Goal: Check status

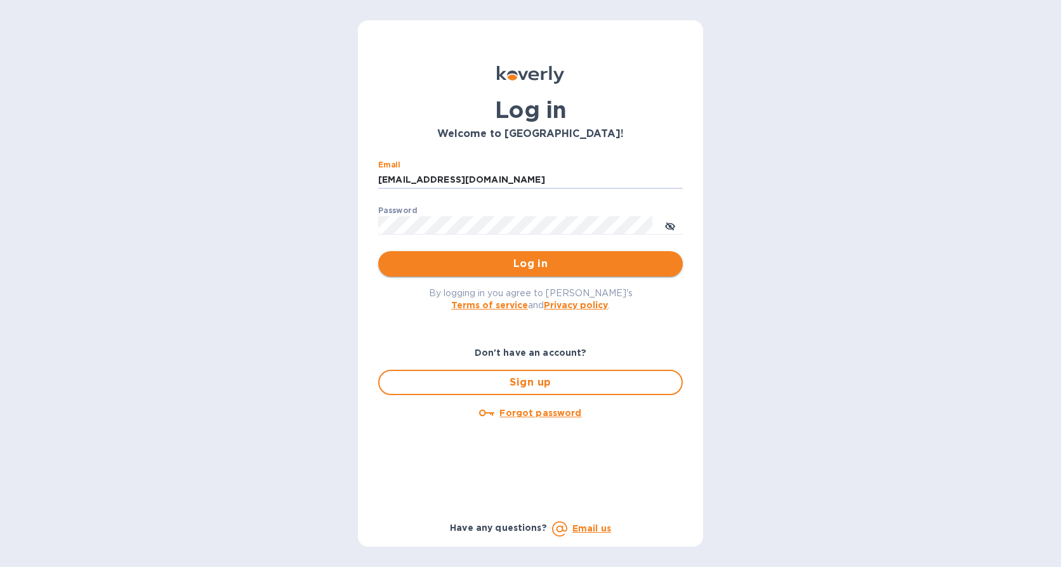
click at [646, 268] on span "Log in" at bounding box center [530, 263] width 284 height 15
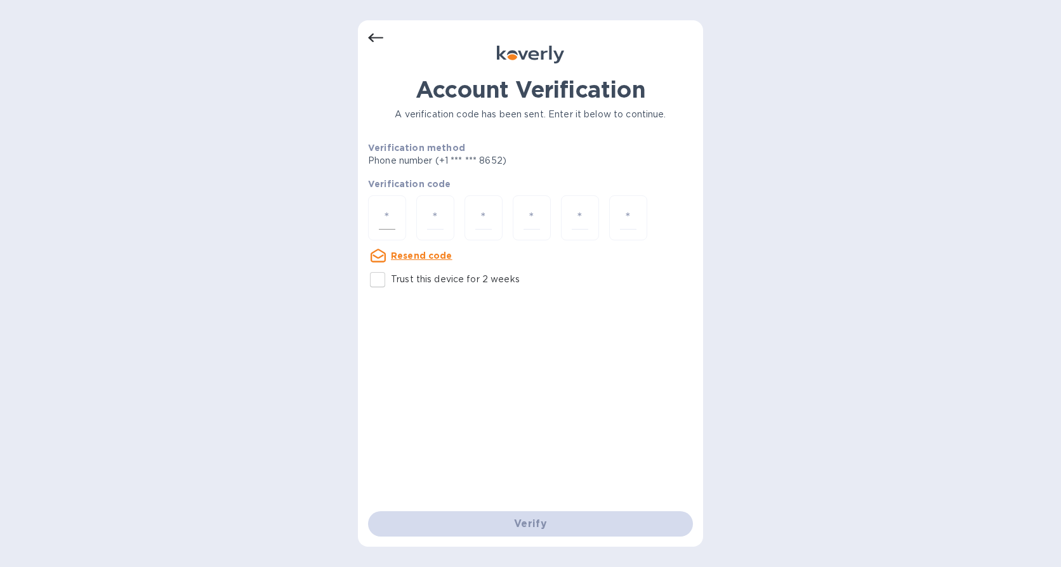
click at [395, 221] on input "number" at bounding box center [387, 217] width 17 height 23
type input "8"
type input "0"
type input "1"
type input "4"
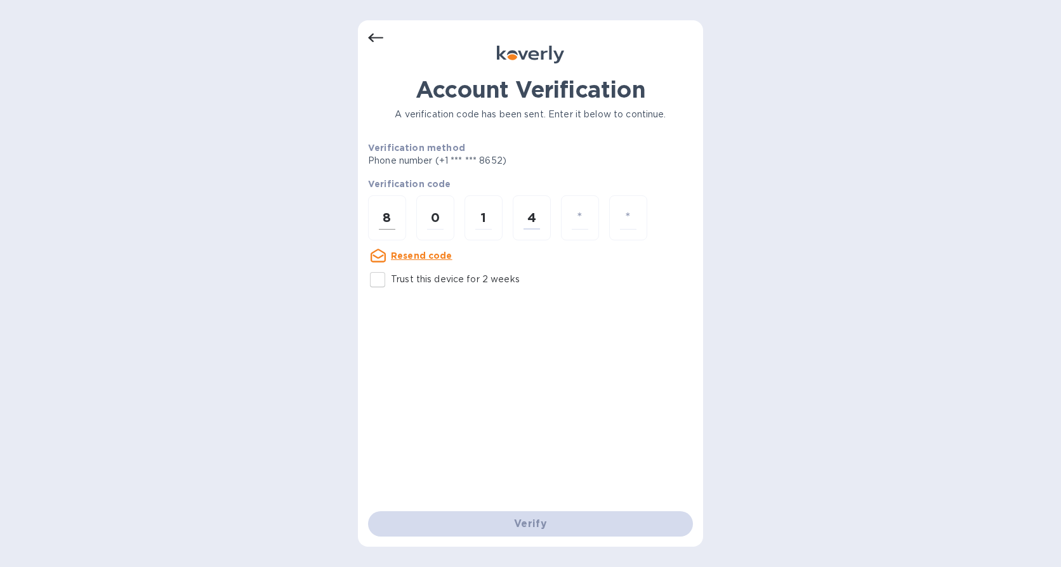
type input "7"
type input "9"
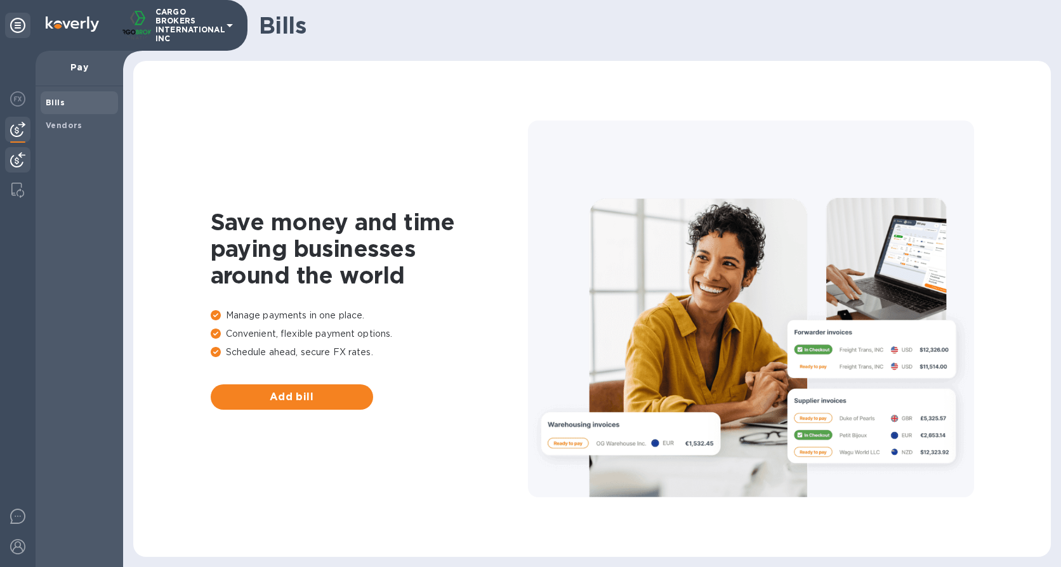
click at [18, 159] on img at bounding box center [17, 159] width 15 height 15
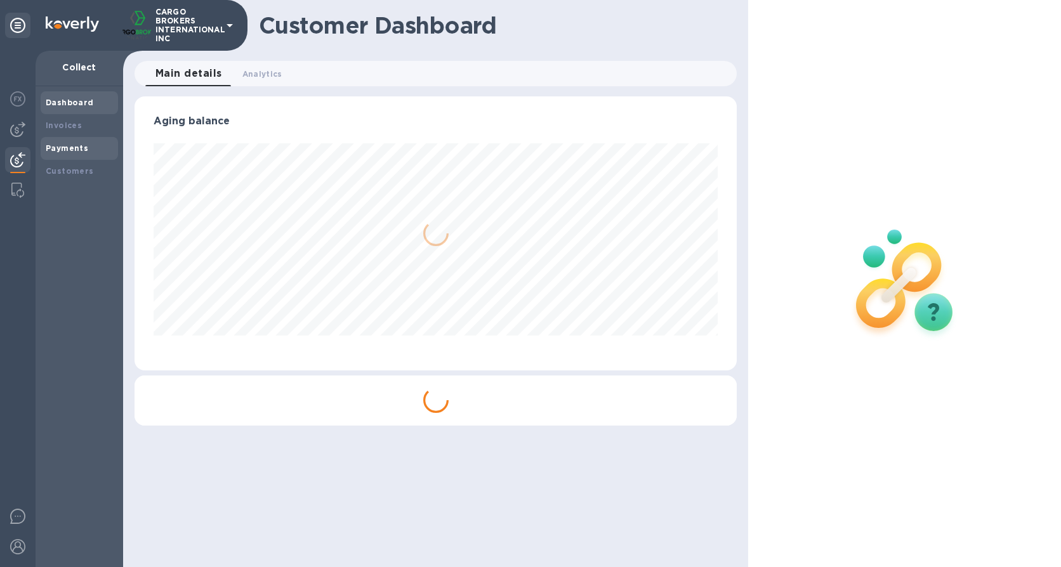
scroll to position [274, 603]
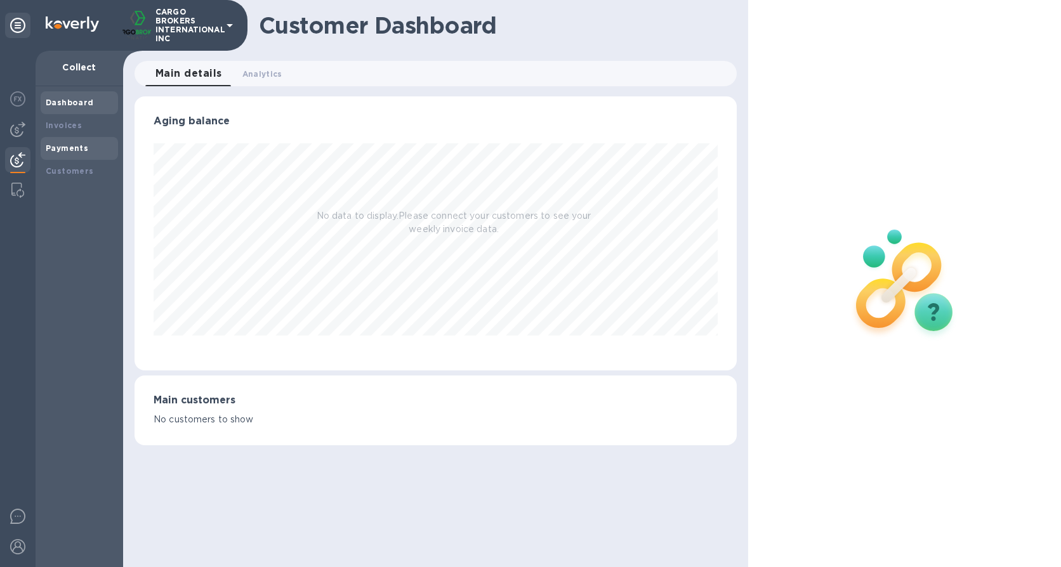
click at [77, 154] on div "Payments" at bounding box center [79, 148] width 67 height 13
